Goal: Check status: Check status

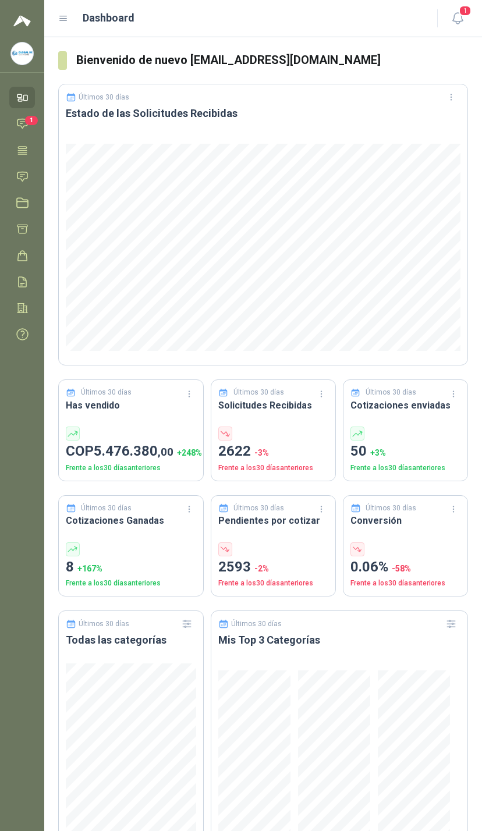
click at [13, 132] on link "Chat 1" at bounding box center [22, 124] width 26 height 22
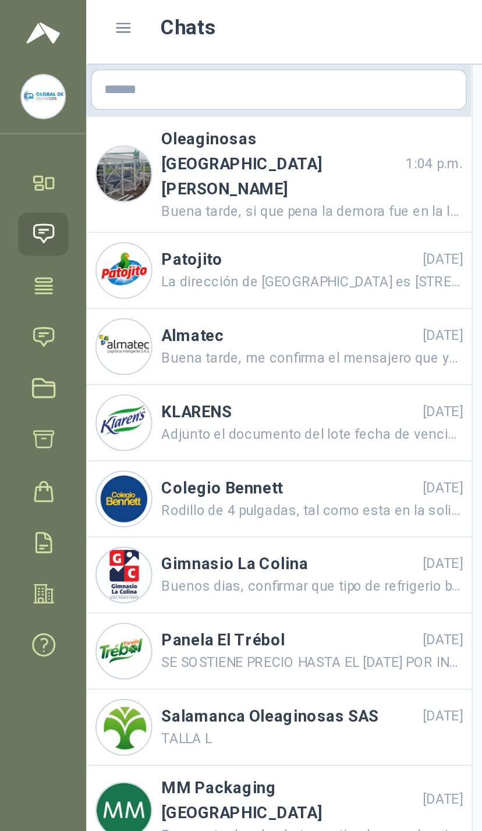
click at [33, 171] on link "Solicitudes" at bounding box center [22, 177] width 26 height 22
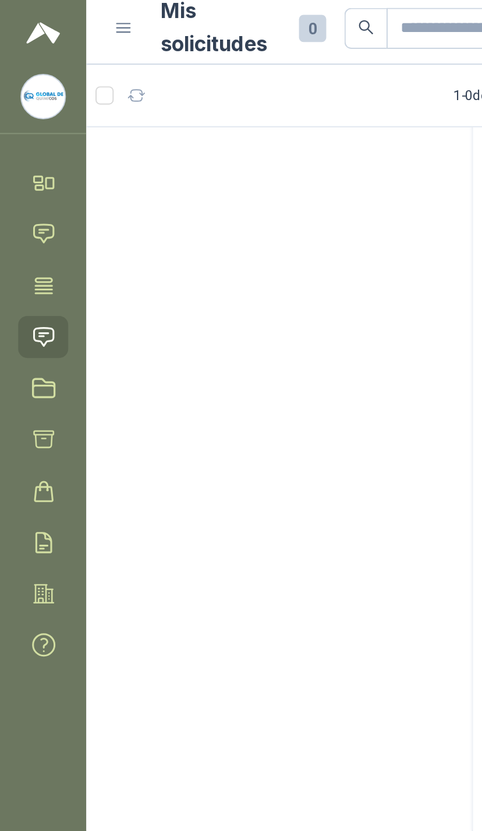
click at [23, 231] on icon at bounding box center [22, 229] width 12 height 12
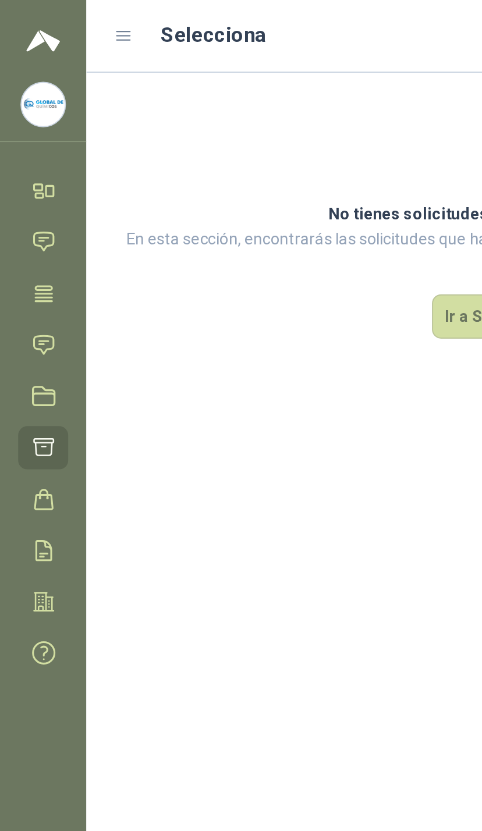
click at [24, 288] on icon at bounding box center [22, 282] width 12 height 12
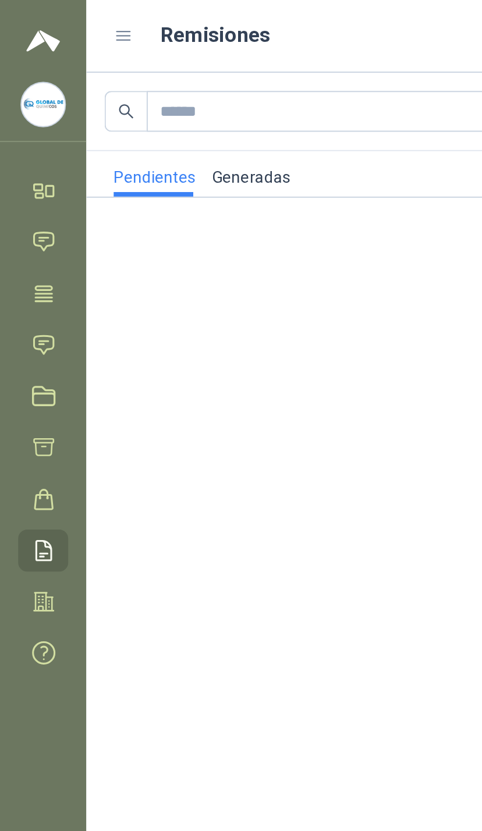
click at [141, 85] on link "Generadas" at bounding box center [128, 88] width 41 height 23
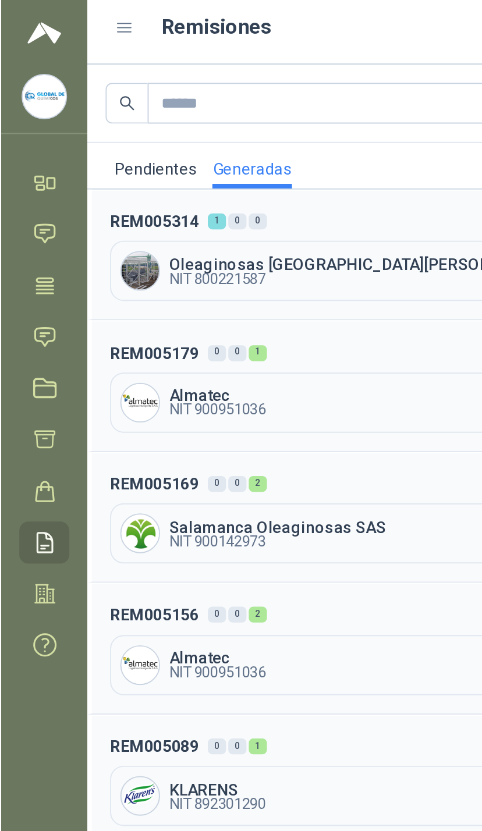
click at [178, 137] on span "Oleaginosas [GEOGRAPHIC_DATA][PERSON_NAME]" at bounding box center [276, 140] width 381 height 8
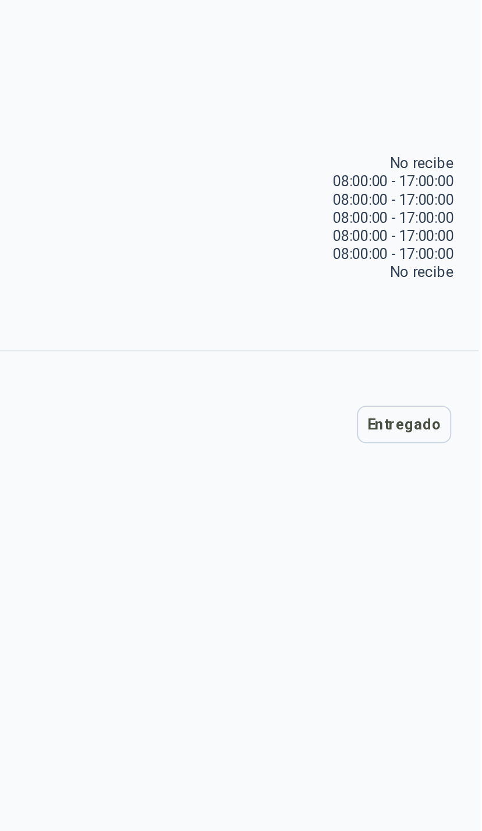
click at [419, 417] on button "Entregado" at bounding box center [443, 426] width 48 height 19
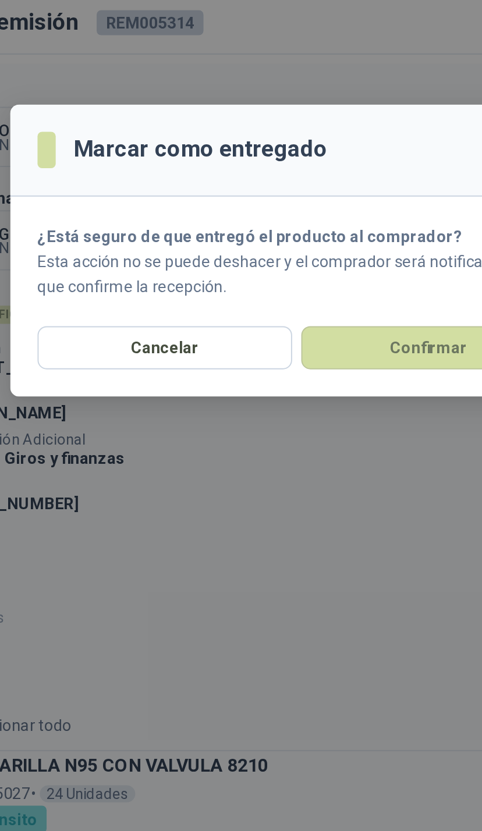
click at [243, 185] on button "Confirmar" at bounding box center [308, 183] width 130 height 22
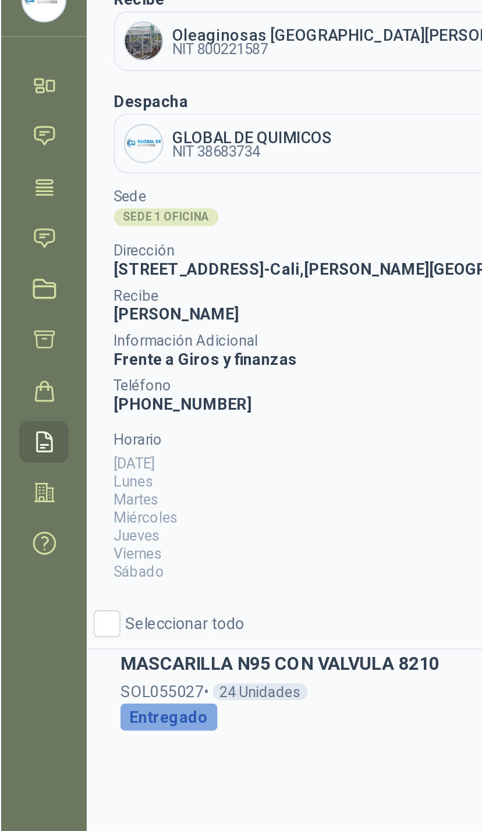
click at [35, 166] on link "Solicitudes" at bounding box center [22, 177] width 26 height 22
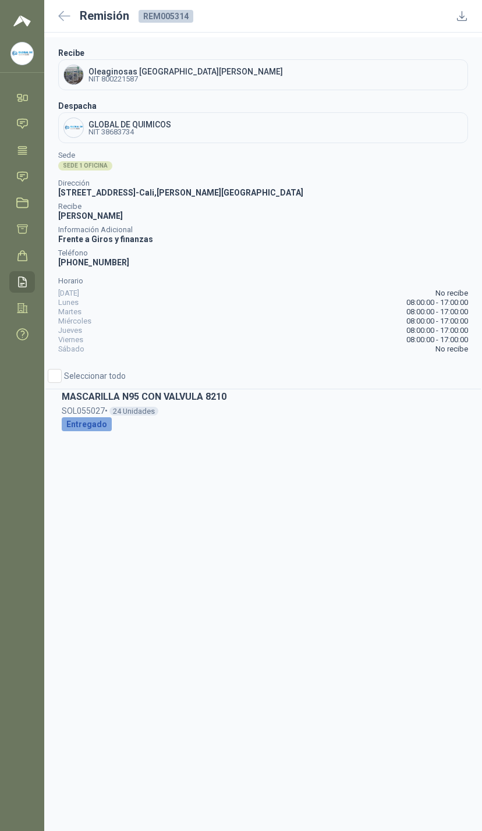
click at [24, 172] on icon at bounding box center [22, 176] width 10 height 9
click at [27, 171] on icon at bounding box center [22, 177] width 12 height 12
click at [29, 91] on icon at bounding box center [22, 97] width 12 height 12
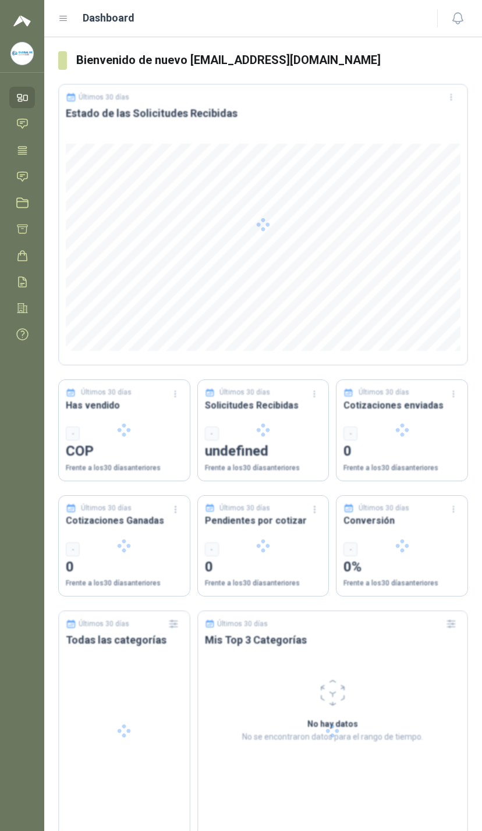
scroll to position [38, 0]
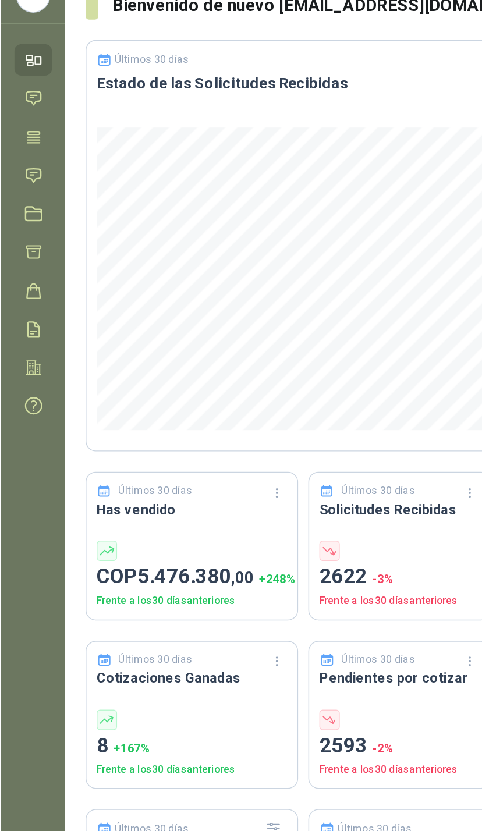
click at [25, 171] on icon at bounding box center [22, 177] width 12 height 12
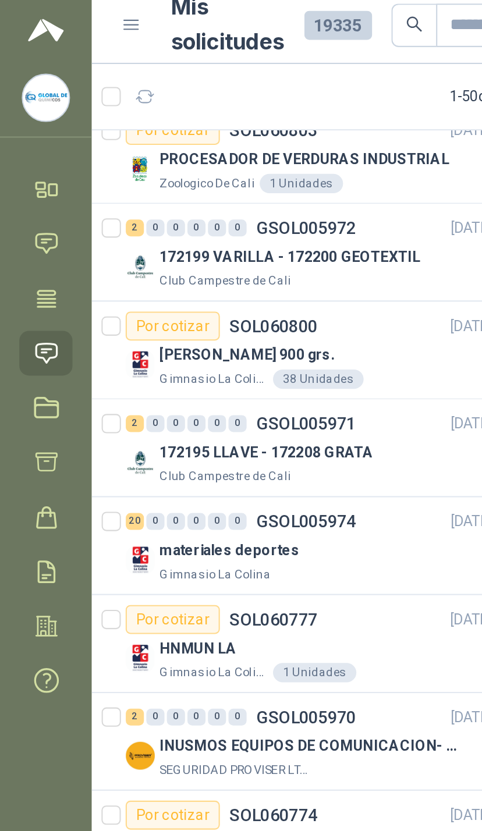
scroll to position [116, 0]
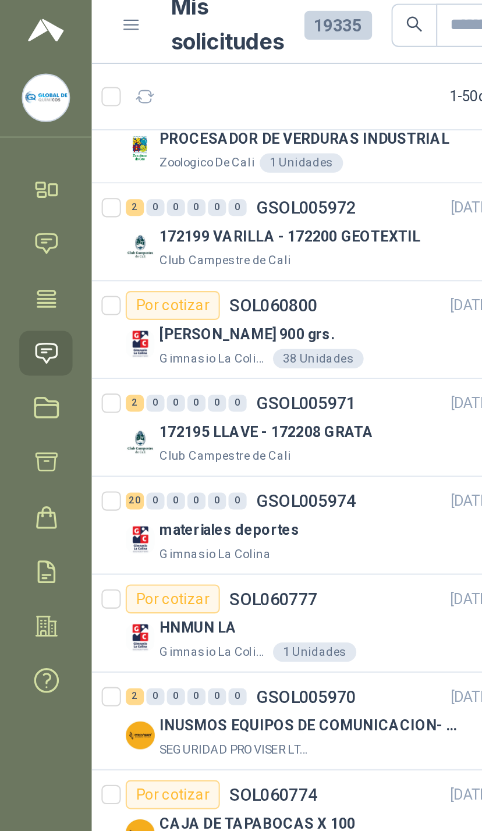
click at [201, 208] on div "172195 LLAVE - 172208 GRATA" at bounding box center [152, 215] width 151 height 14
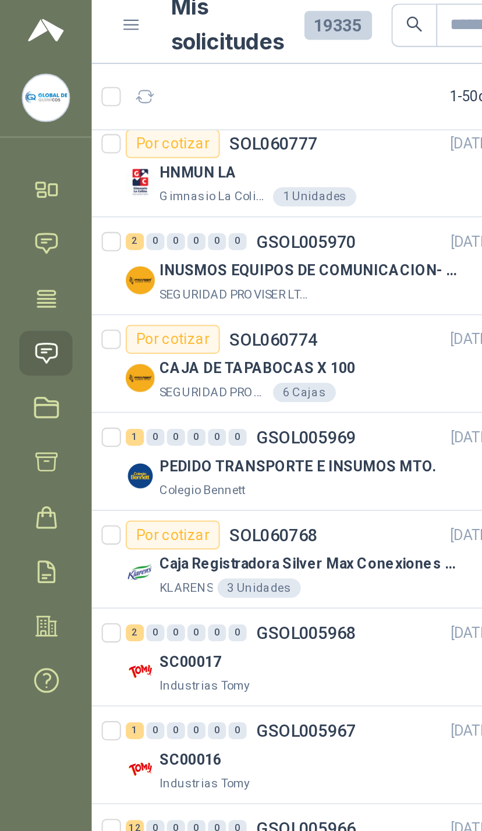
scroll to position [336, 0]
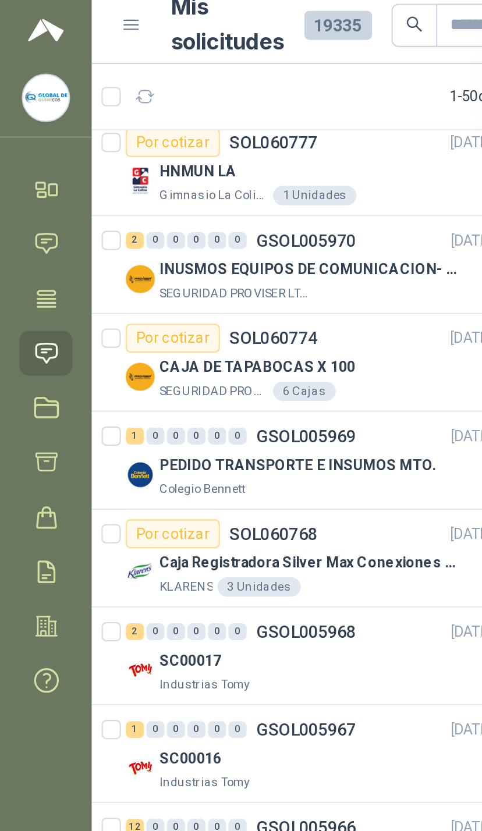
click at [195, 228] on p "PEDIDO TRANSPORTE E INSUMOS MTO." at bounding box center [143, 230] width 133 height 11
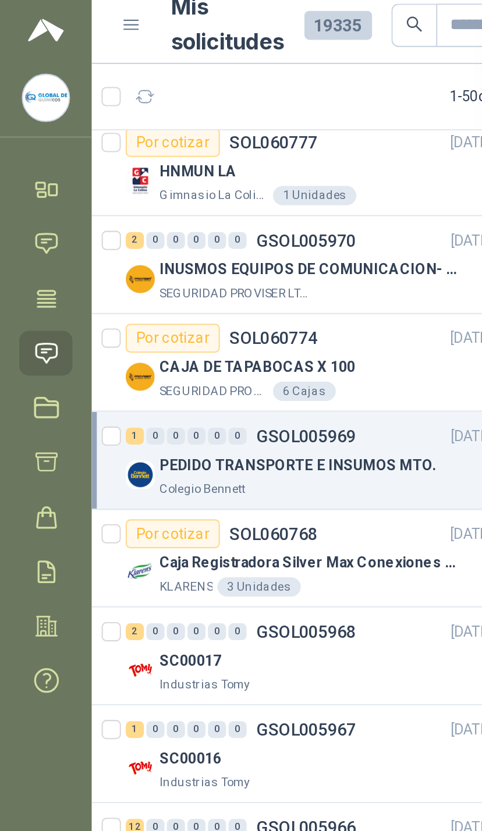
click at [207, 225] on div "PEDIDO TRANSPORTE E INSUMOS MTO." at bounding box center [152, 231] width 151 height 14
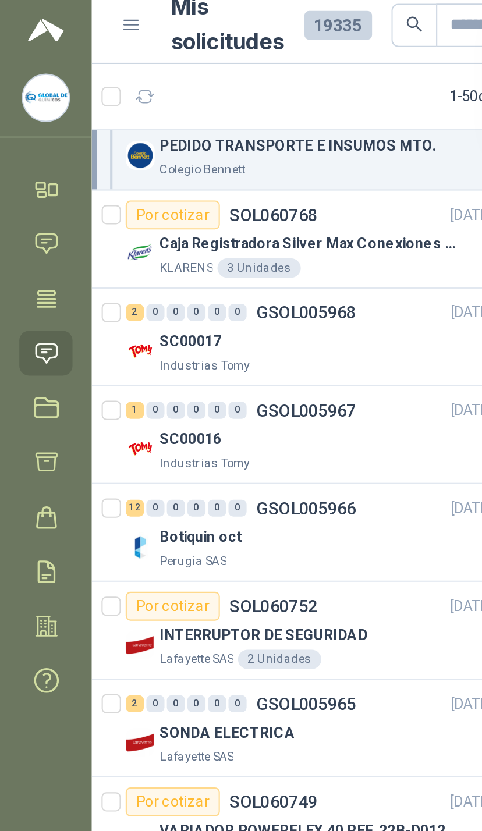
scroll to position [742, 0]
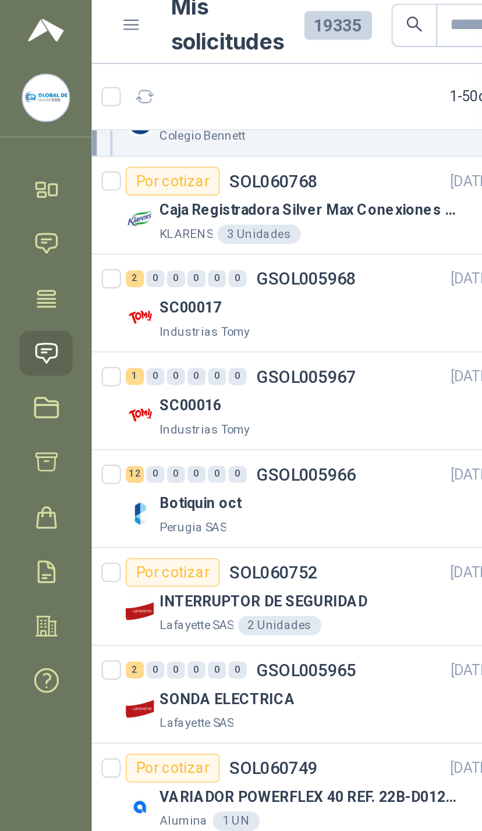
click at [211, 195] on div "SC00016" at bounding box center [152, 202] width 151 height 14
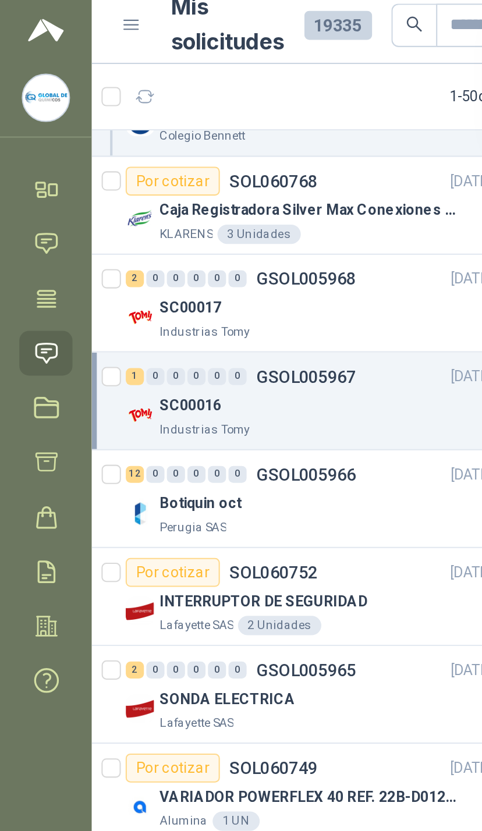
click at [196, 249] on div "Botiquin oct" at bounding box center [152, 249] width 151 height 14
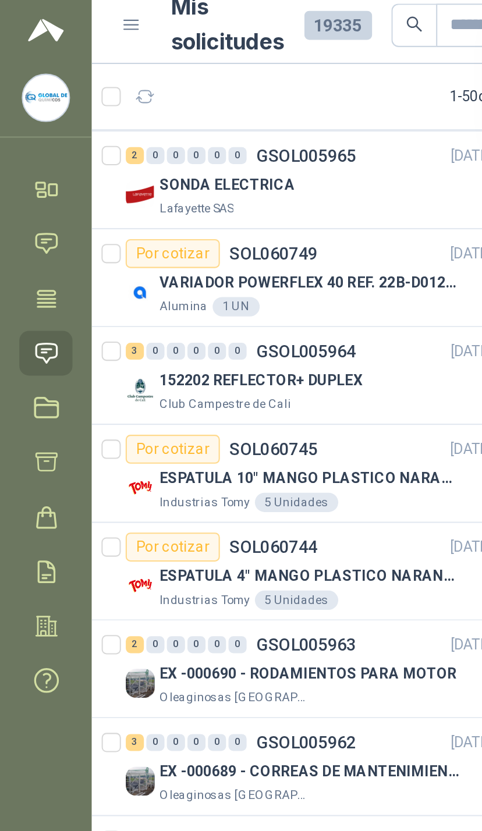
scroll to position [1004, 0]
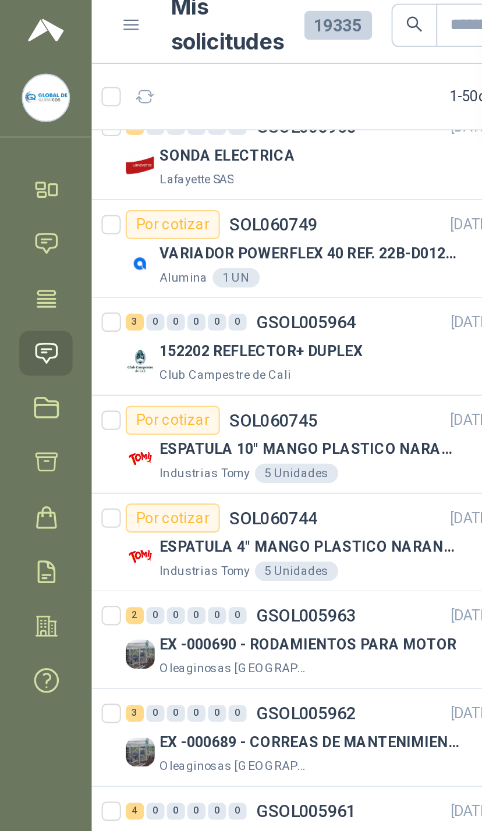
click at [205, 249] on div "Por cotizar SOL060744 [DATE]" at bounding box center [149, 256] width 176 height 14
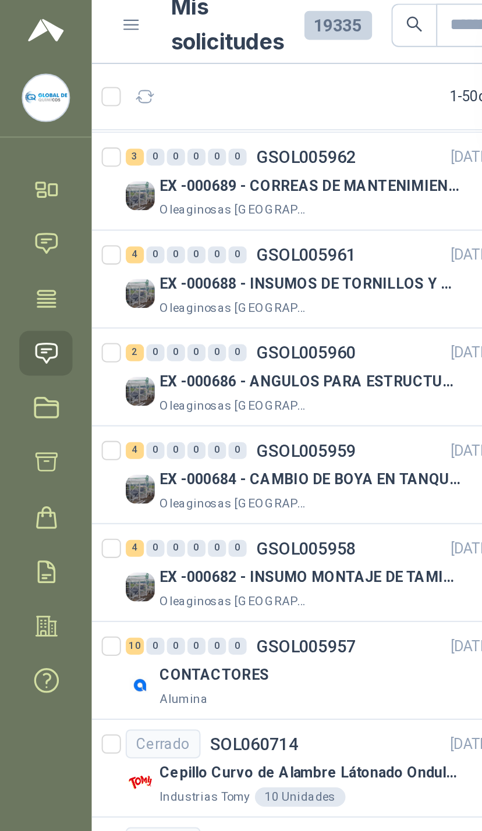
scroll to position [1272, 0]
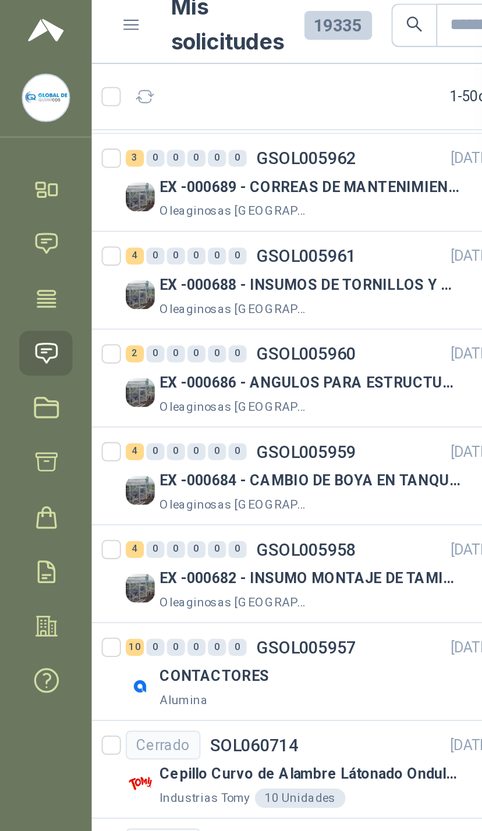
click at [200, 280] on p "EX -000682 - INSUMO MONTAJE DE TAMIZ DE LICOR DE P" at bounding box center [149, 285] width 145 height 11
click at [195, 270] on div "4 0 0 0 0 0 GSOL005958 [DATE]" at bounding box center [150, 271] width 179 height 14
click at [199, 269] on div "4 0 0 0 0 0 GSOL005958 [DATE]" at bounding box center [150, 271] width 179 height 14
